Goal: Task Accomplishment & Management: Manage account settings

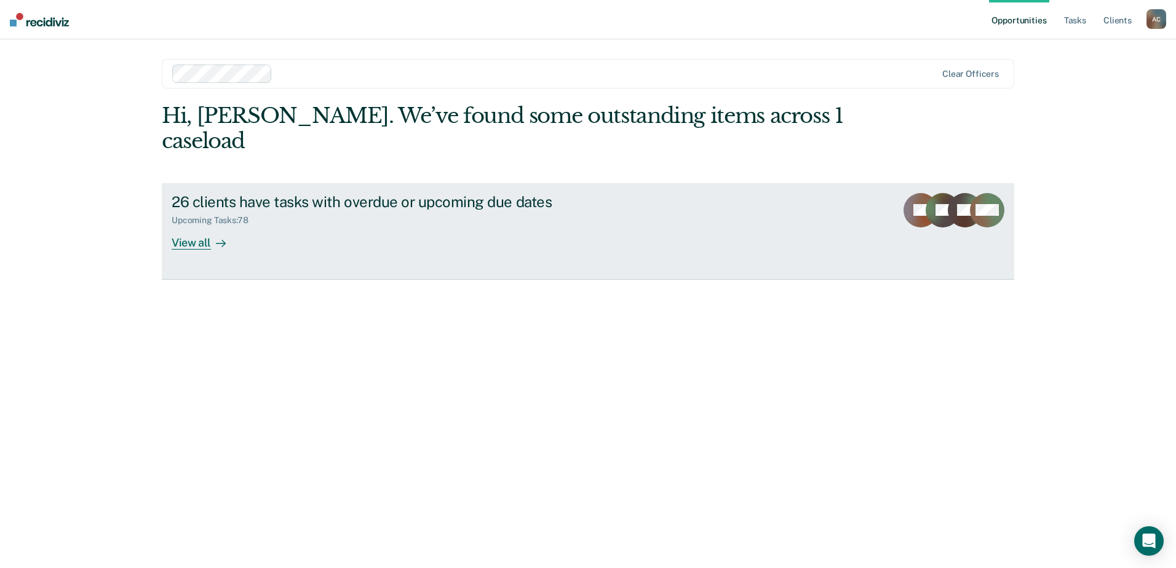
click at [256, 220] on div "26 clients have tasks with overdue or upcoming due dates Upcoming Tasks : 78 Vi…" at bounding box center [402, 221] width 461 height 57
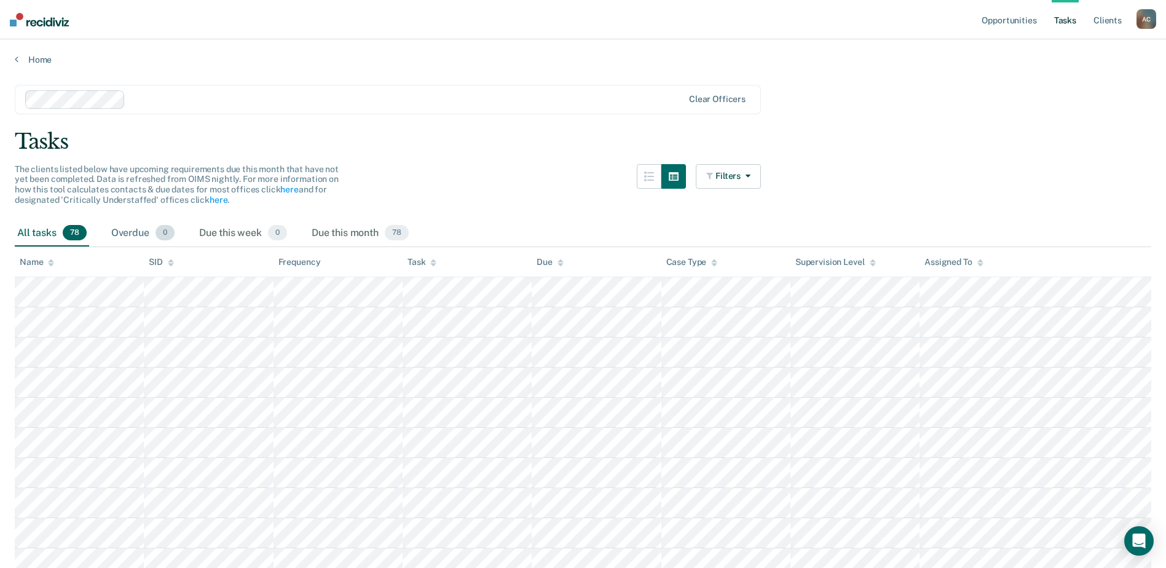
click at [136, 235] on div "Overdue 0" at bounding box center [143, 233] width 68 height 27
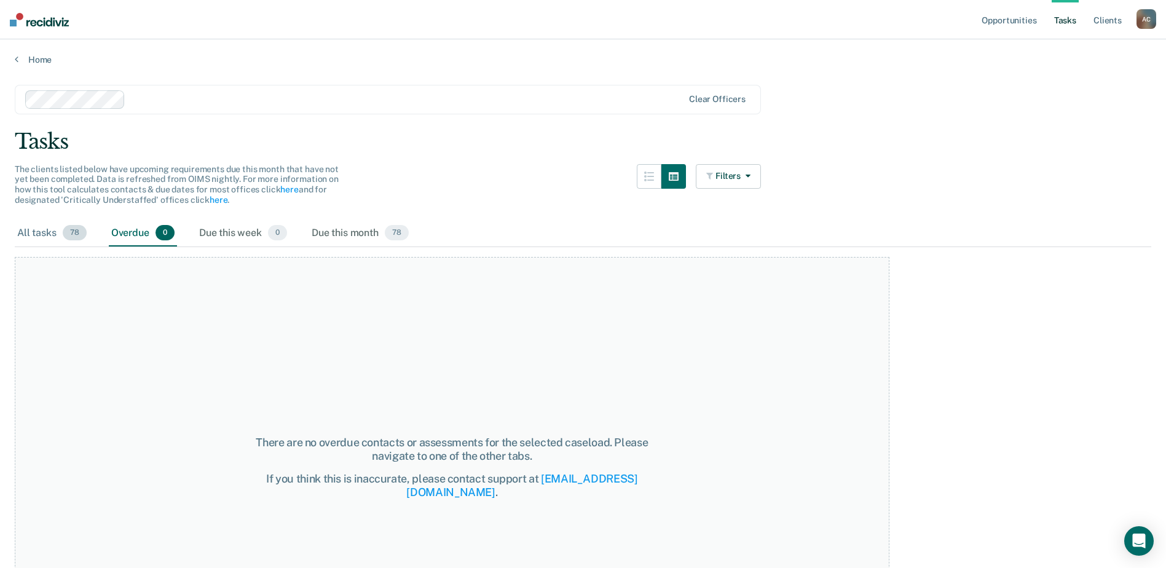
click at [48, 234] on div "All tasks 78" at bounding box center [52, 233] width 74 height 27
